Goal: Information Seeking & Learning: Find contact information

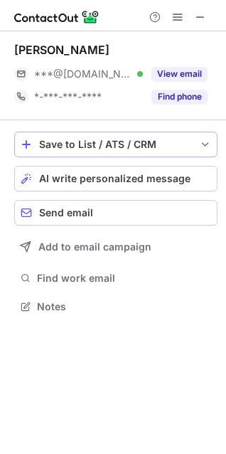
scroll to position [296, 226]
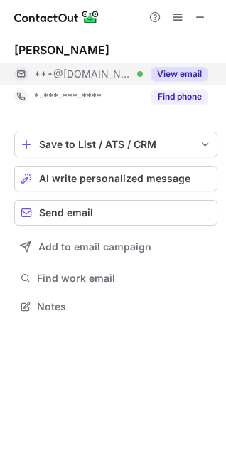
click at [167, 74] on button "View email" at bounding box center [180, 74] width 56 height 14
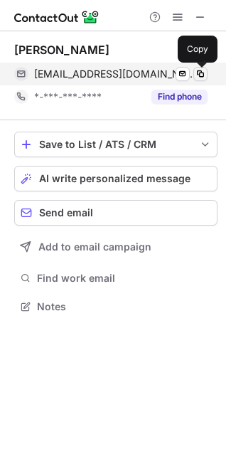
click at [204, 73] on span at bounding box center [200, 73] width 11 height 11
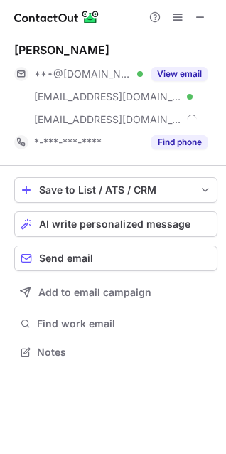
scroll to position [342, 226]
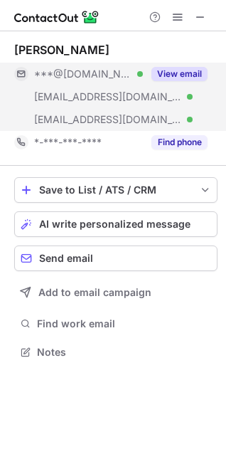
click at [170, 74] on button "View email" at bounding box center [180, 74] width 56 height 14
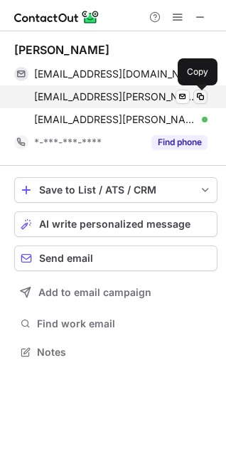
click at [203, 96] on span at bounding box center [200, 96] width 11 height 11
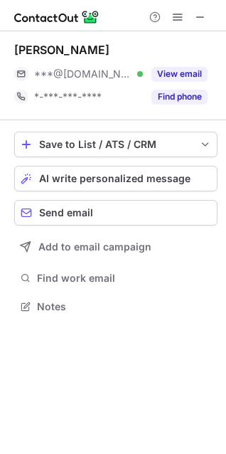
scroll to position [296, 226]
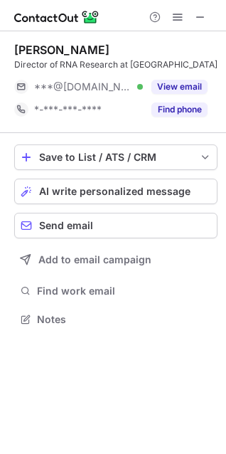
scroll to position [6, 6]
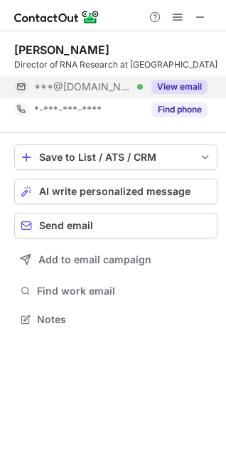
click at [178, 91] on button "View email" at bounding box center [180, 87] width 56 height 14
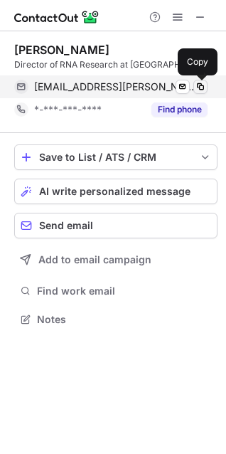
click at [204, 88] on span at bounding box center [200, 86] width 11 height 11
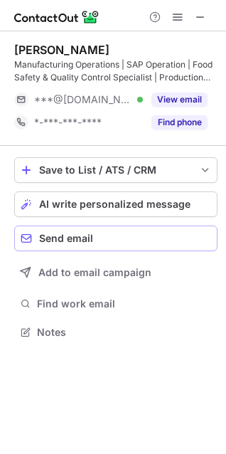
scroll to position [322, 226]
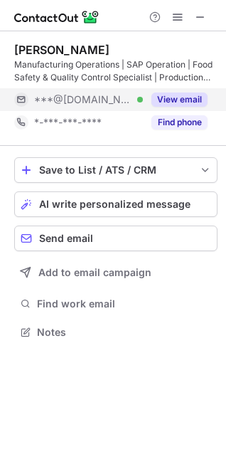
click at [169, 97] on button "View email" at bounding box center [180, 100] width 56 height 14
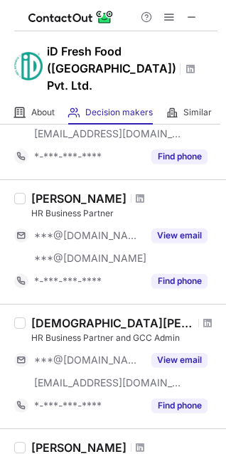
scroll to position [330, 0]
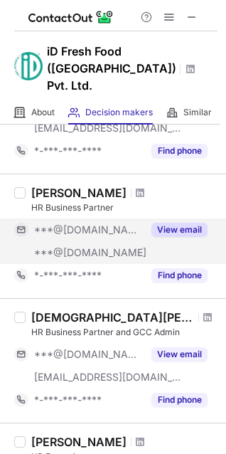
click at [179, 223] on button "View email" at bounding box center [180, 230] width 56 height 14
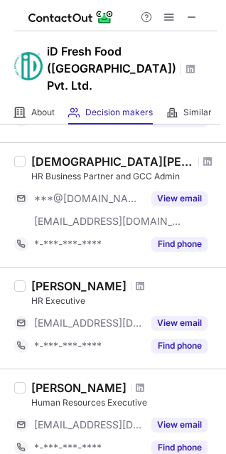
scroll to position [473, 0]
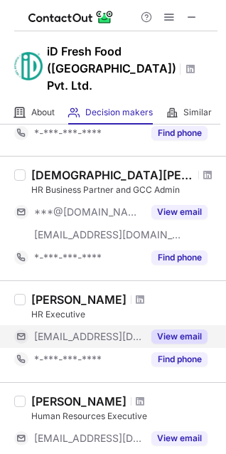
click at [170, 330] on button "View email" at bounding box center [180, 337] width 56 height 14
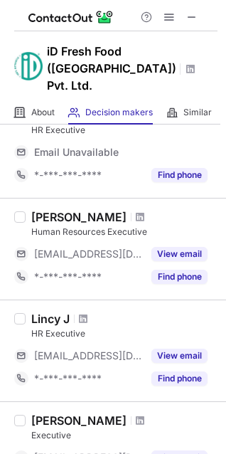
scroll to position [667, 0]
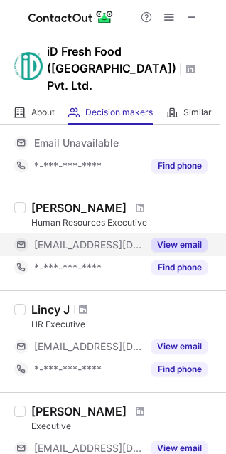
click at [186, 238] on button "View email" at bounding box center [180, 245] width 56 height 14
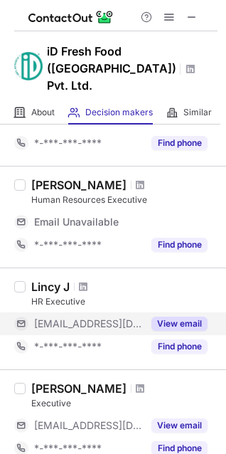
click at [187, 340] on button "Find phone" at bounding box center [180, 347] width 56 height 14
click at [177, 317] on button "View email" at bounding box center [180, 324] width 56 height 14
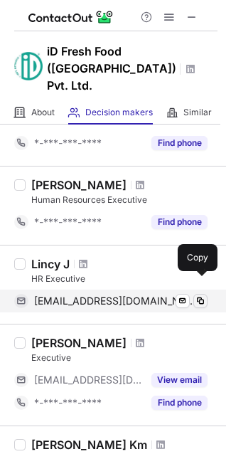
click at [198, 296] on span at bounding box center [200, 301] width 11 height 11
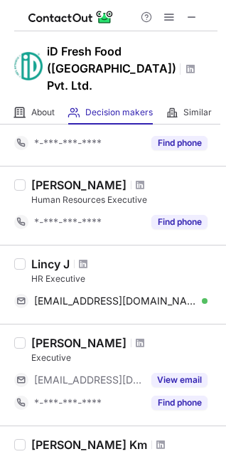
click at [49, 257] on div "Lincy J" at bounding box center [50, 264] width 38 height 14
click at [86, 259] on span at bounding box center [83, 264] width 9 height 11
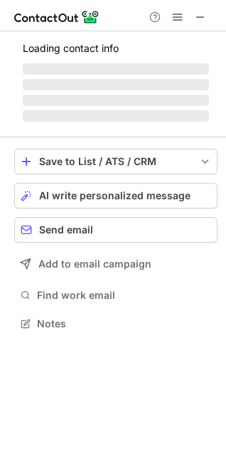
scroll to position [345, 226]
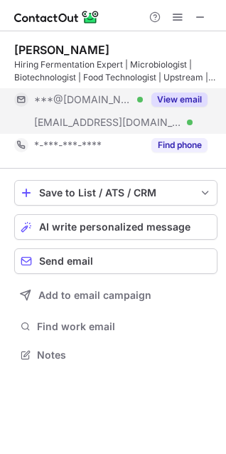
click at [170, 98] on button "View email" at bounding box center [180, 100] width 56 height 14
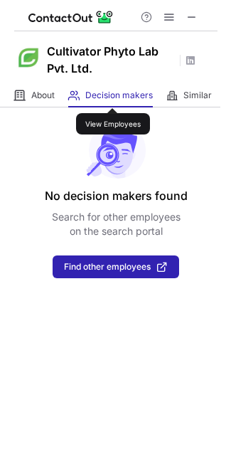
click at [113, 95] on span "Decision makers" at bounding box center [119, 95] width 68 height 11
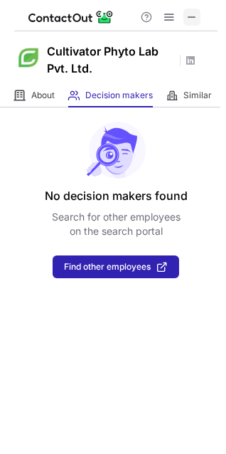
click at [190, 14] on span at bounding box center [192, 16] width 11 height 11
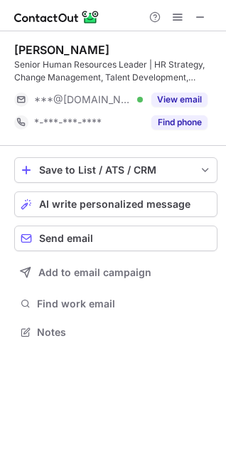
scroll to position [322, 226]
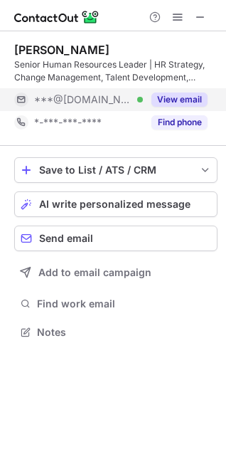
click at [165, 98] on button "View email" at bounding box center [180, 100] width 56 height 14
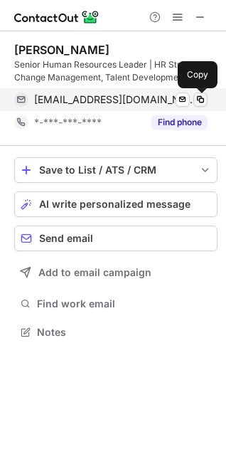
click at [204, 98] on span at bounding box center [200, 99] width 11 height 11
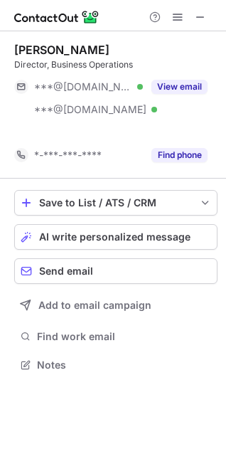
scroll to position [332, 226]
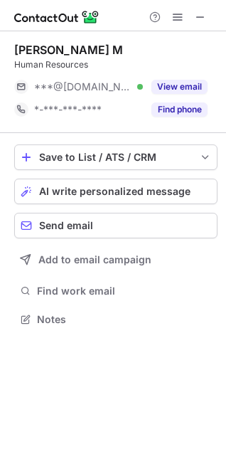
scroll to position [6, 6]
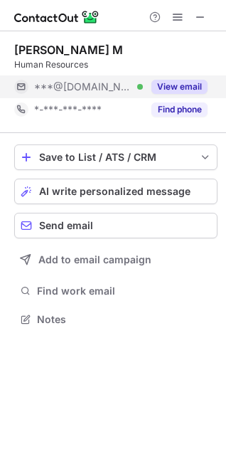
click at [180, 86] on button "View email" at bounding box center [180, 87] width 56 height 14
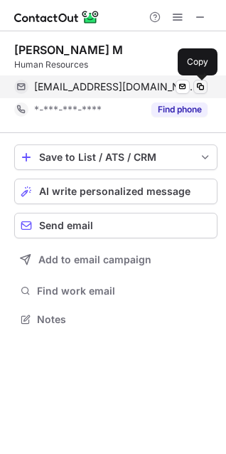
click at [204, 86] on span at bounding box center [200, 86] width 11 height 11
